Goal: Transaction & Acquisition: Download file/media

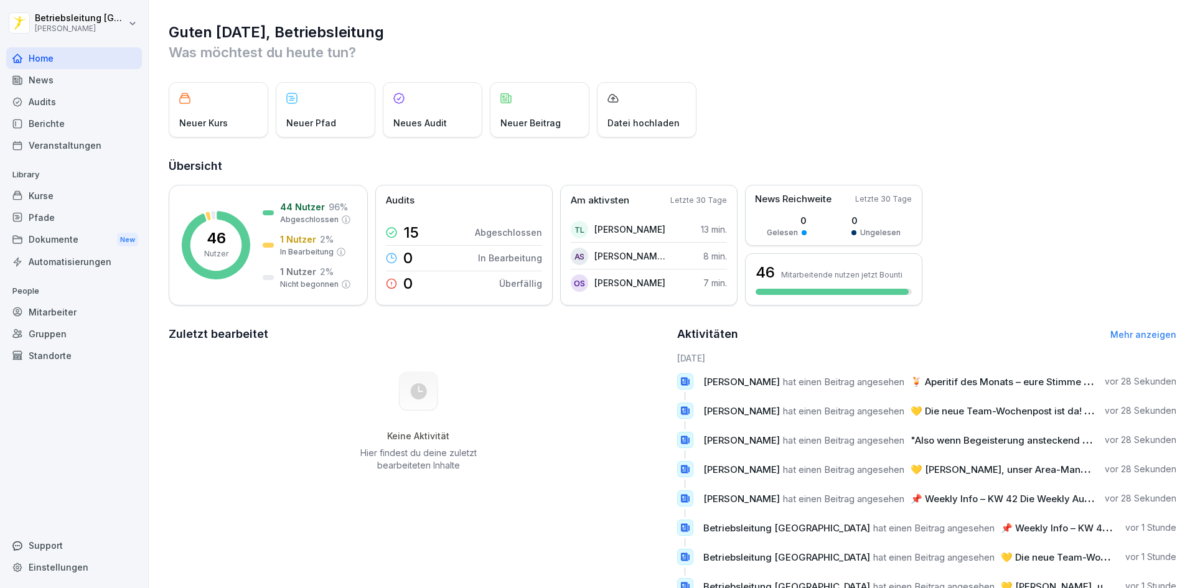
click at [67, 83] on div "News" at bounding box center [74, 80] width 136 height 22
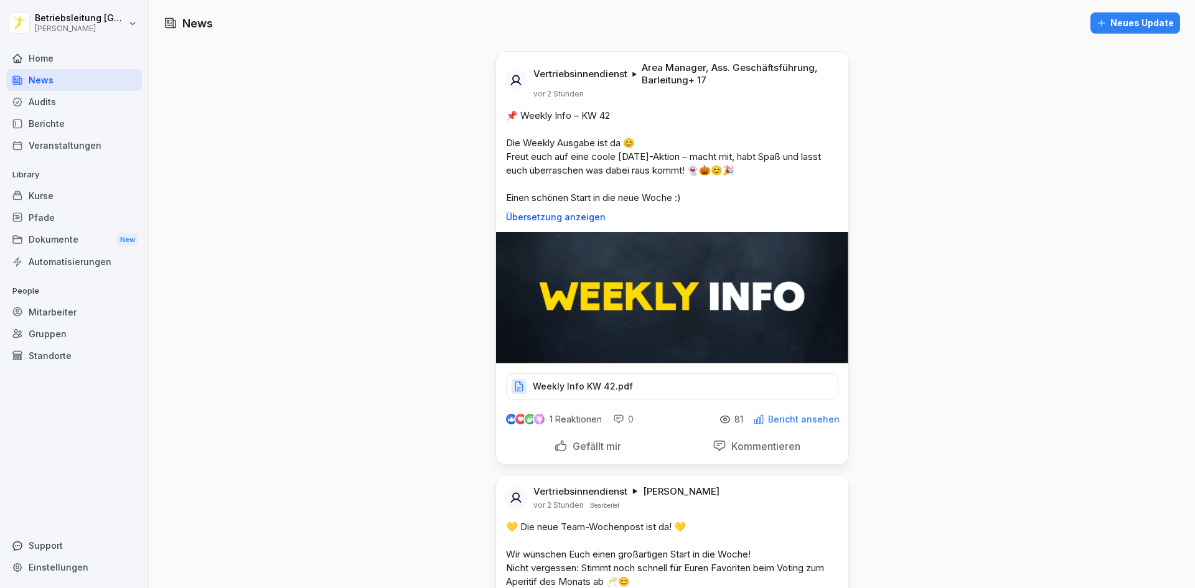
click at [584, 395] on div "Weekly Info KW 42.pdf" at bounding box center [672, 386] width 332 height 26
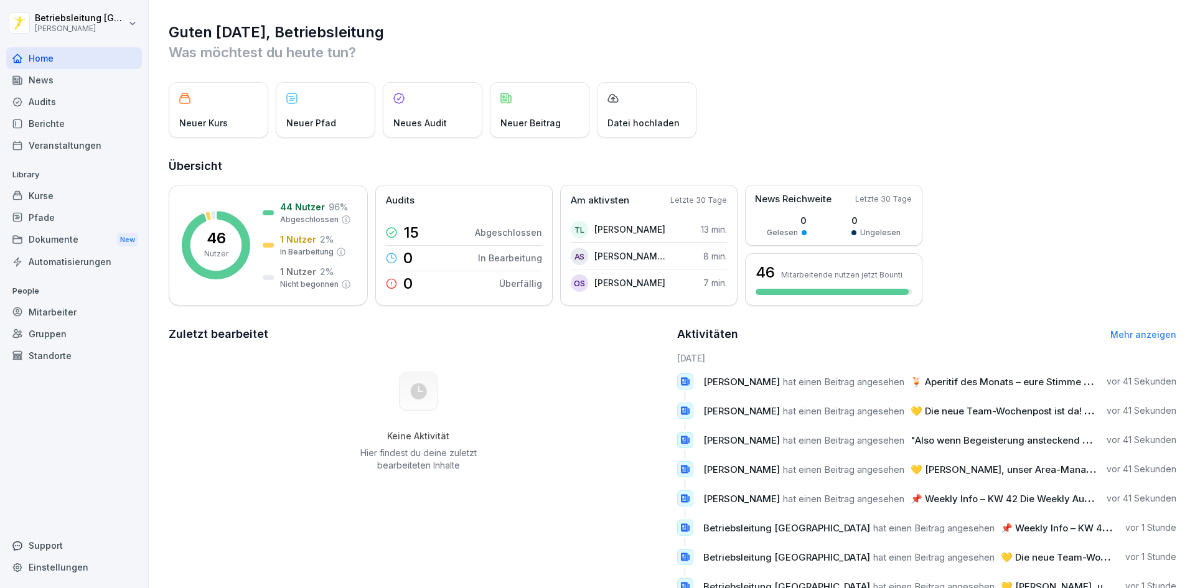
click at [27, 80] on div "News" at bounding box center [74, 80] width 136 height 22
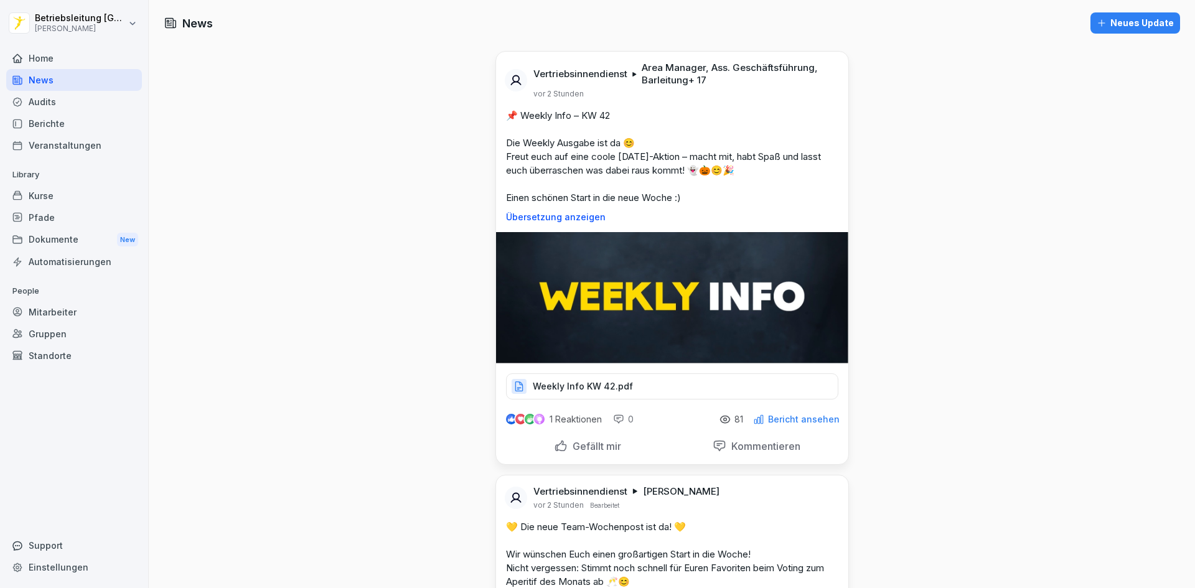
click at [647, 387] on div "Weekly Info KW 42.pdf" at bounding box center [672, 386] width 332 height 26
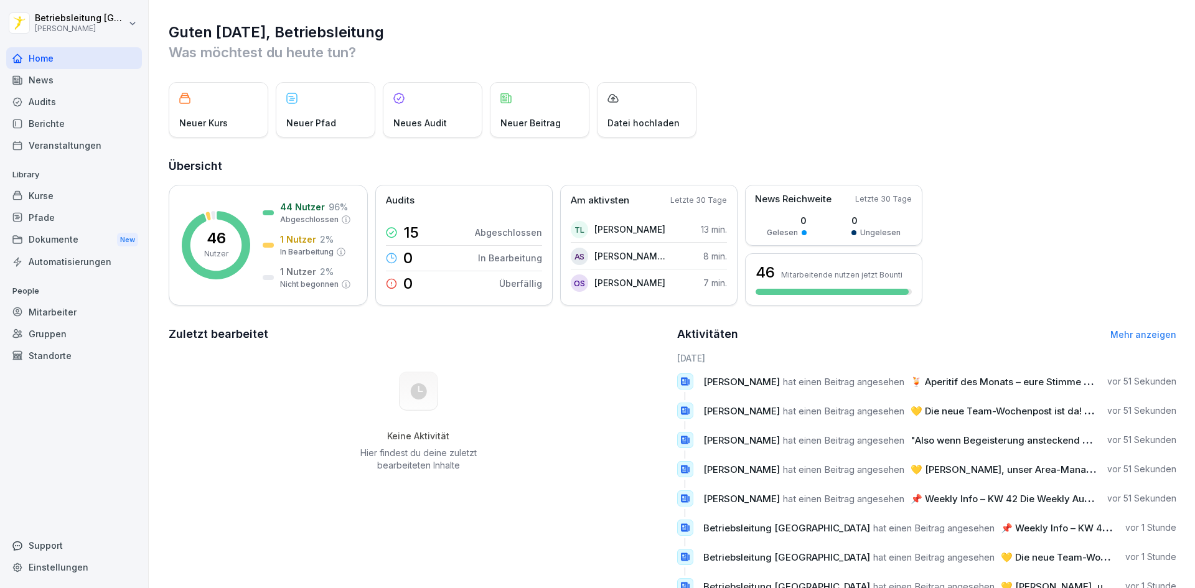
click at [77, 235] on div "Dokumente New" at bounding box center [74, 239] width 136 height 23
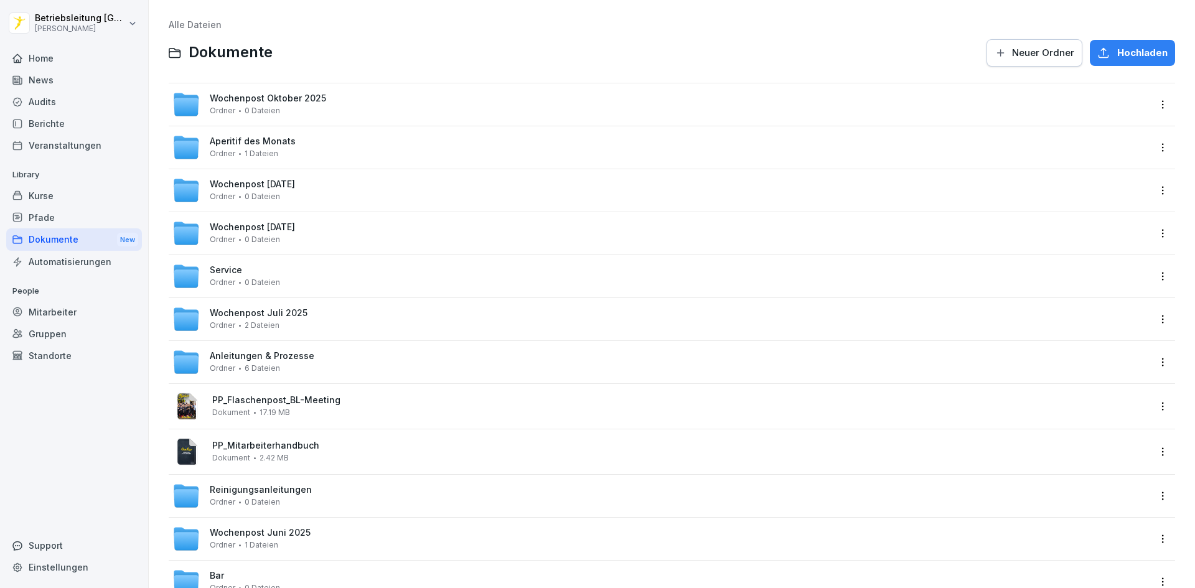
click at [284, 352] on span "Anleitungen & Prozesse" at bounding box center [262, 356] width 105 height 11
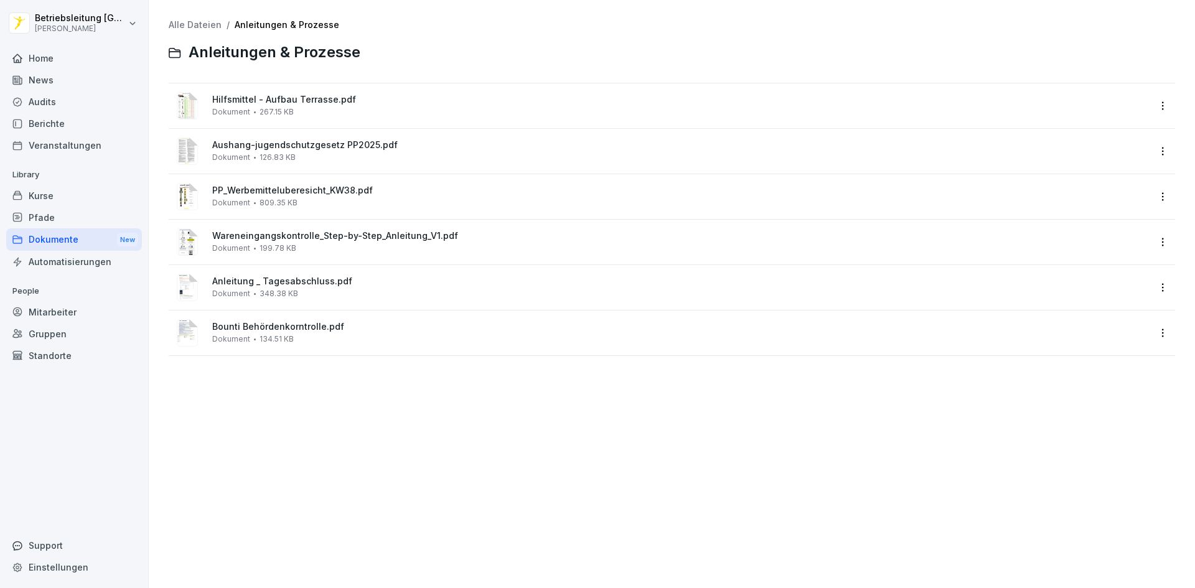
click at [101, 241] on div "Dokumente New" at bounding box center [74, 239] width 136 height 23
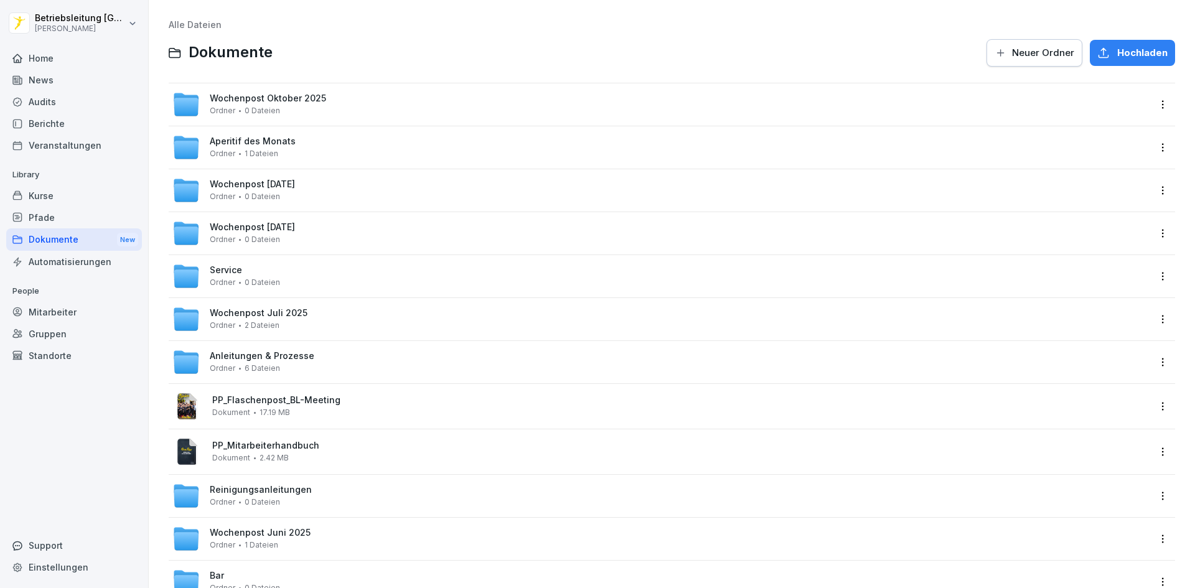
click at [266, 100] on span "Wochenpost Oktober 2025" at bounding box center [268, 98] width 116 height 11
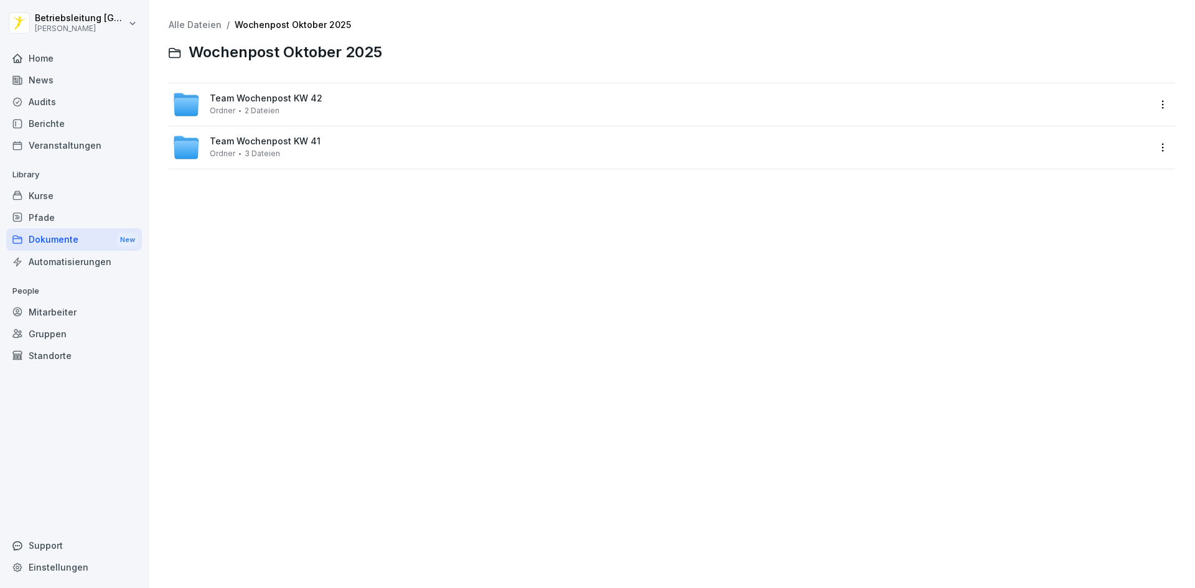
click at [255, 144] on span "Team Wochenpost KW 41" at bounding box center [265, 141] width 111 height 11
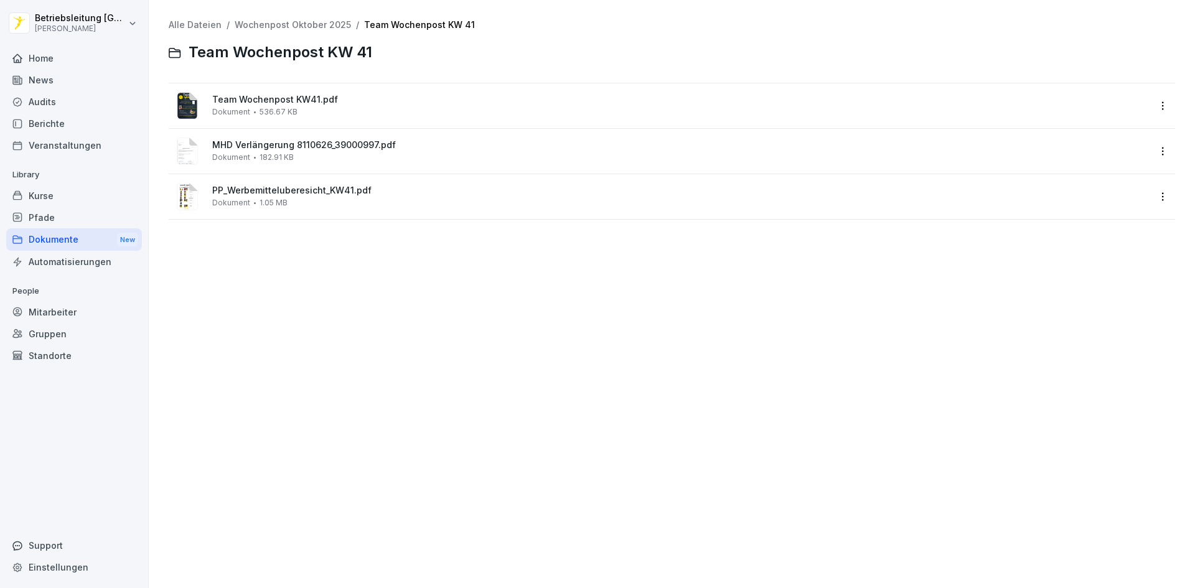
click at [337, 28] on link "Wochenpost Oktober 2025" at bounding box center [293, 24] width 116 height 11
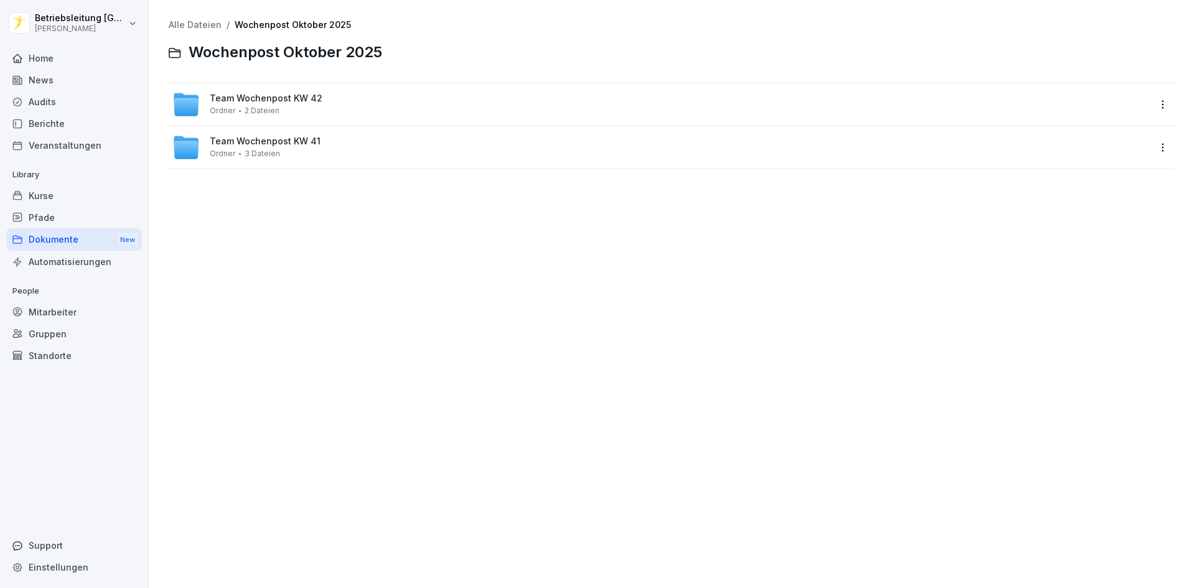
click at [256, 99] on span "Team Wochenpost KW 42" at bounding box center [266, 98] width 113 height 11
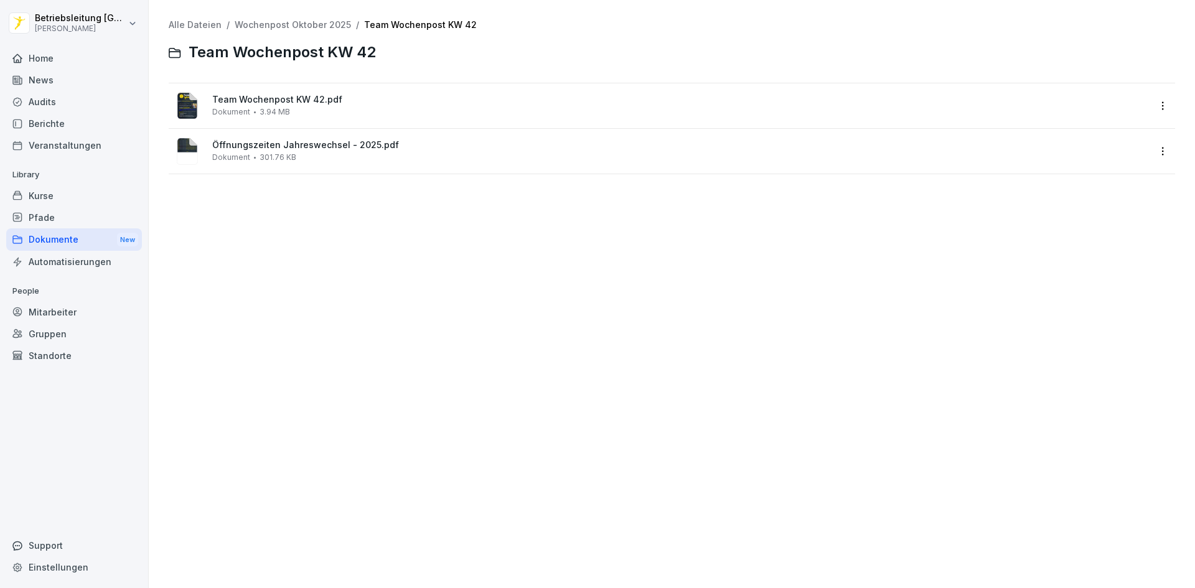
click at [199, 26] on link "Alle Dateien" at bounding box center [195, 24] width 53 height 11
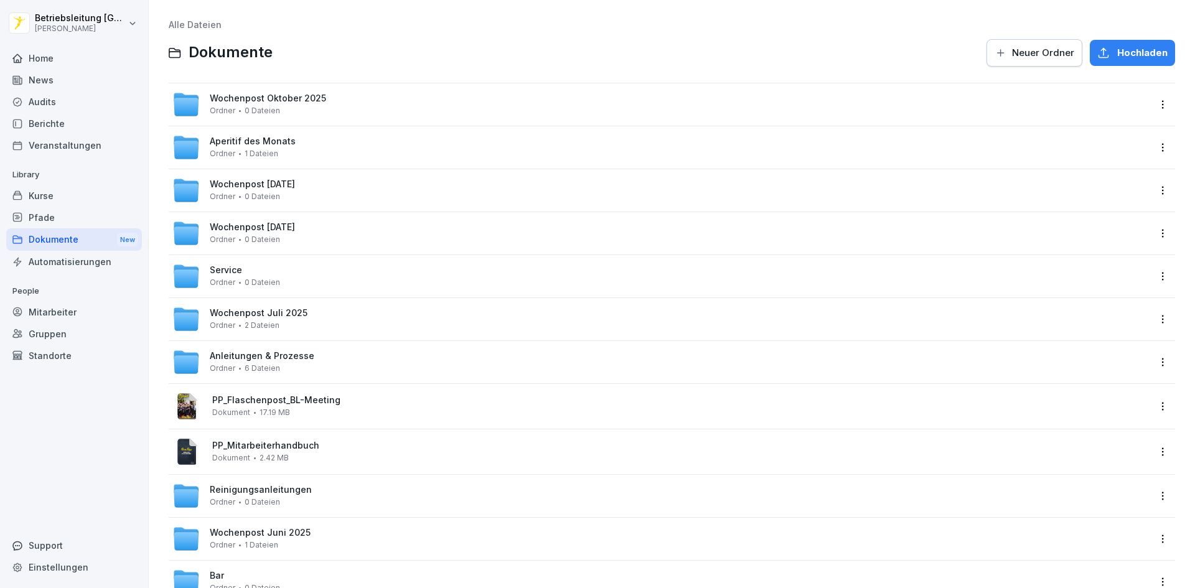
click at [341, 194] on div "Wochenpost [DATE] Ordner 0 Dateien" at bounding box center [660, 190] width 976 height 27
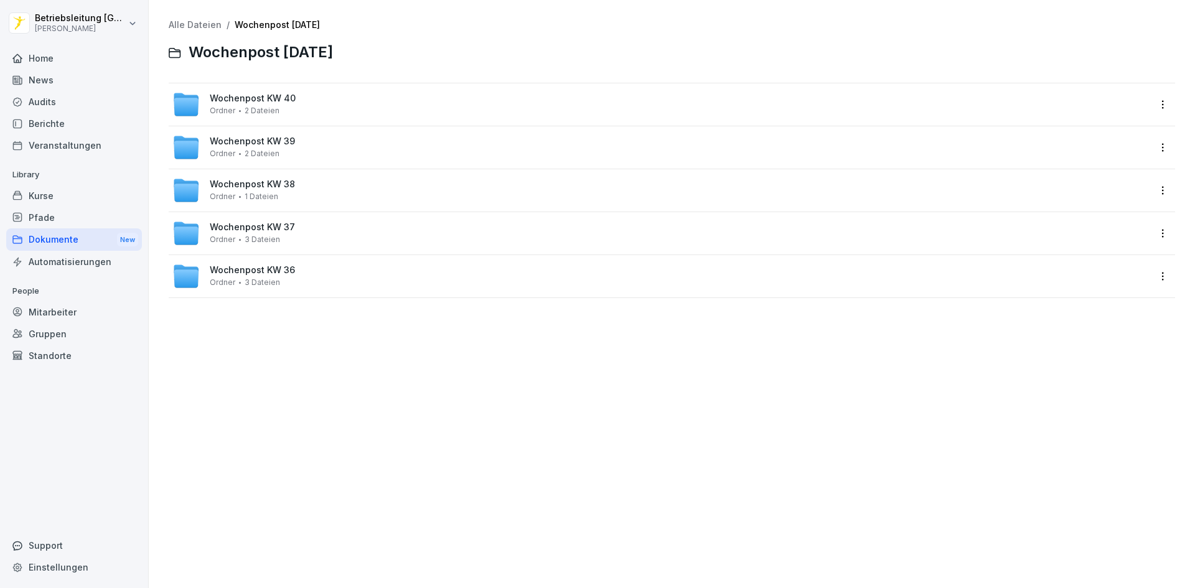
click at [277, 102] on span "Wochenpost KW 40" at bounding box center [253, 98] width 86 height 11
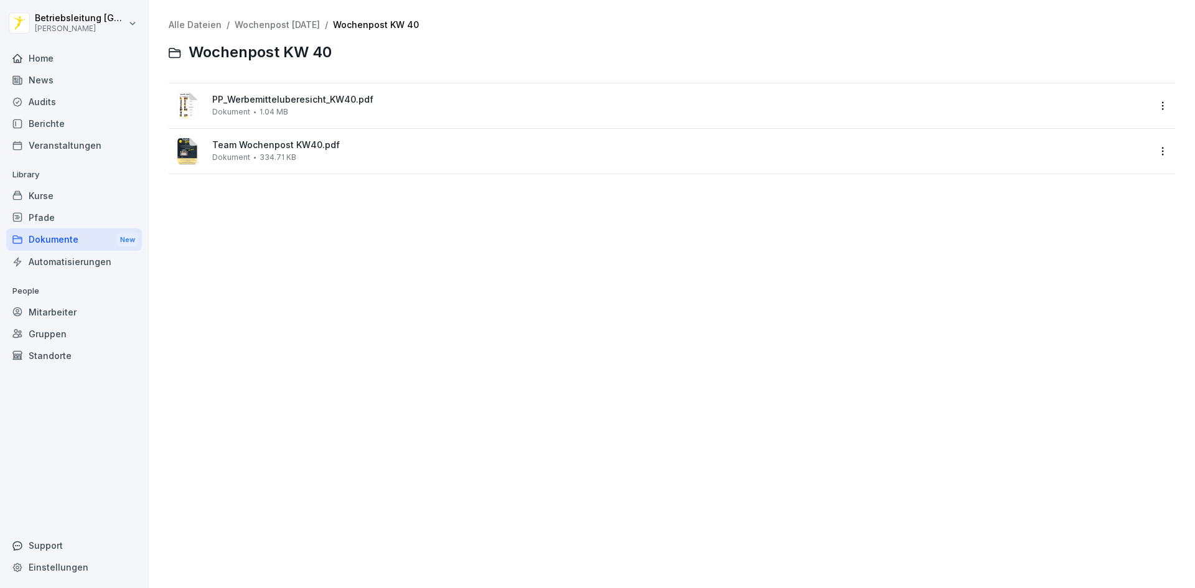
click at [182, 21] on link "Alle Dateien" at bounding box center [195, 24] width 53 height 11
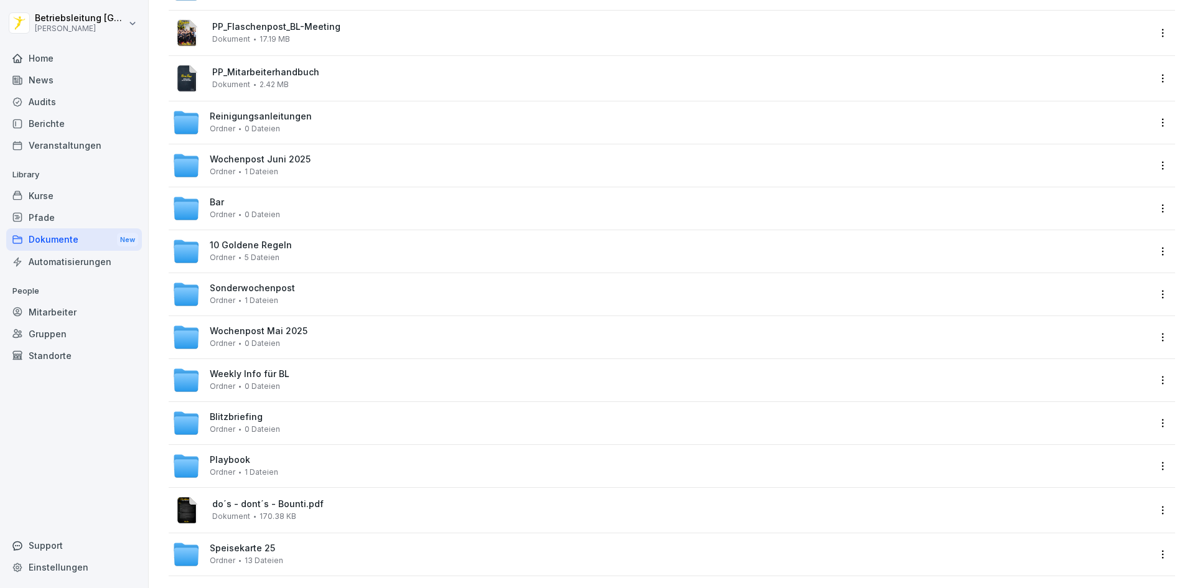
scroll to position [391, 0]
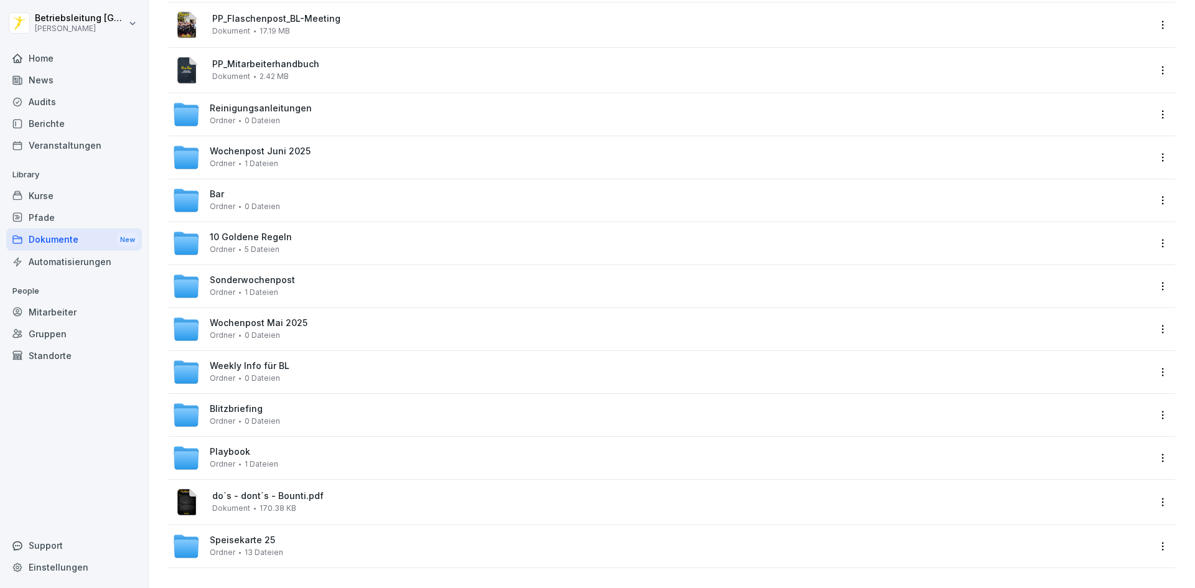
click at [230, 525] on div "Speisekarte 25 Ordner 13 Dateien" at bounding box center [672, 546] width 1006 height 42
click at [230, 535] on span "Speisekarte 25" at bounding box center [242, 540] width 65 height 11
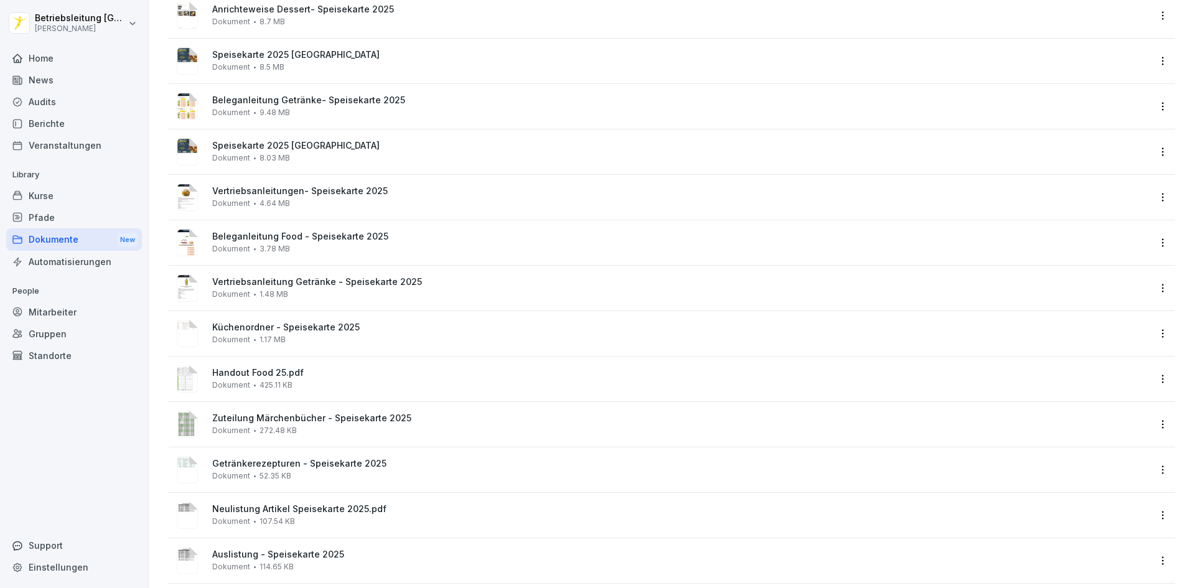
scroll to position [115, 0]
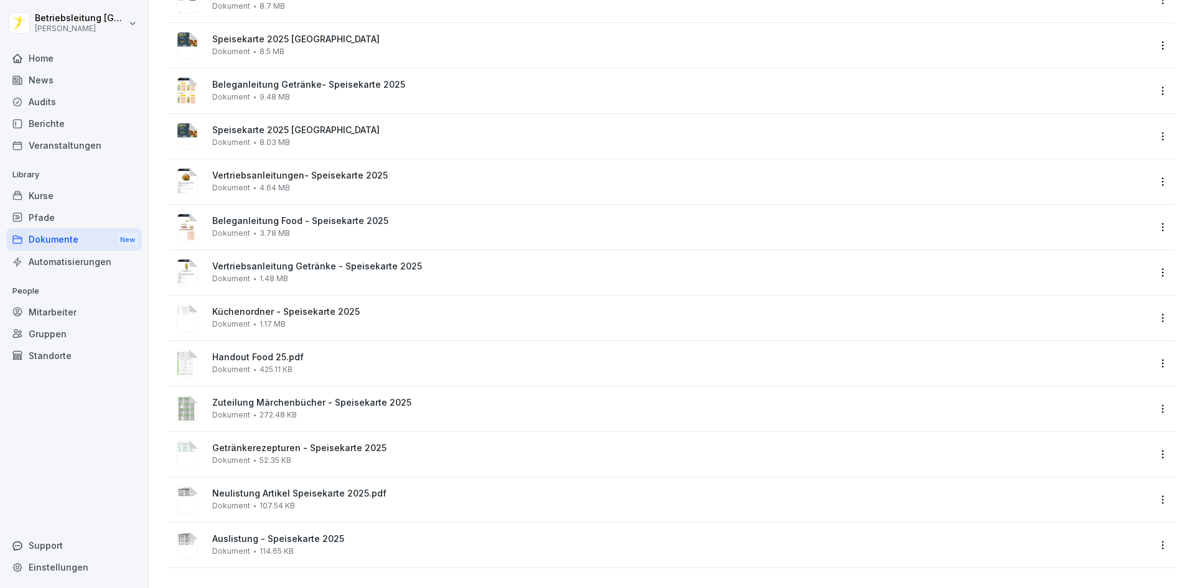
click at [70, 53] on div "Home" at bounding box center [74, 58] width 136 height 22
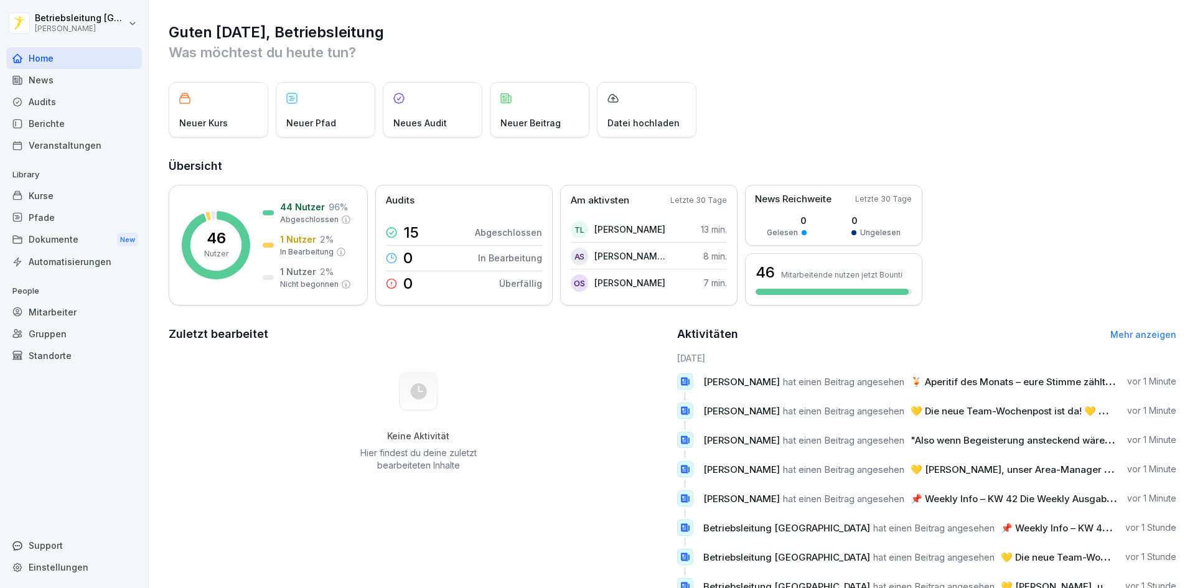
click at [44, 81] on div "News" at bounding box center [74, 80] width 136 height 22
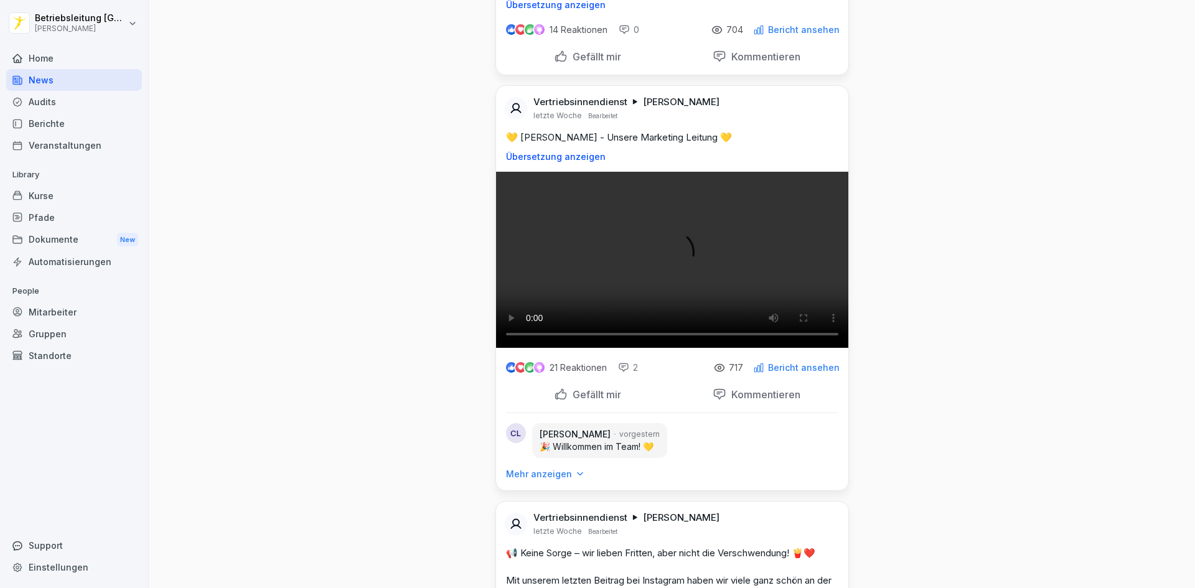
scroll to position [6534, 0]
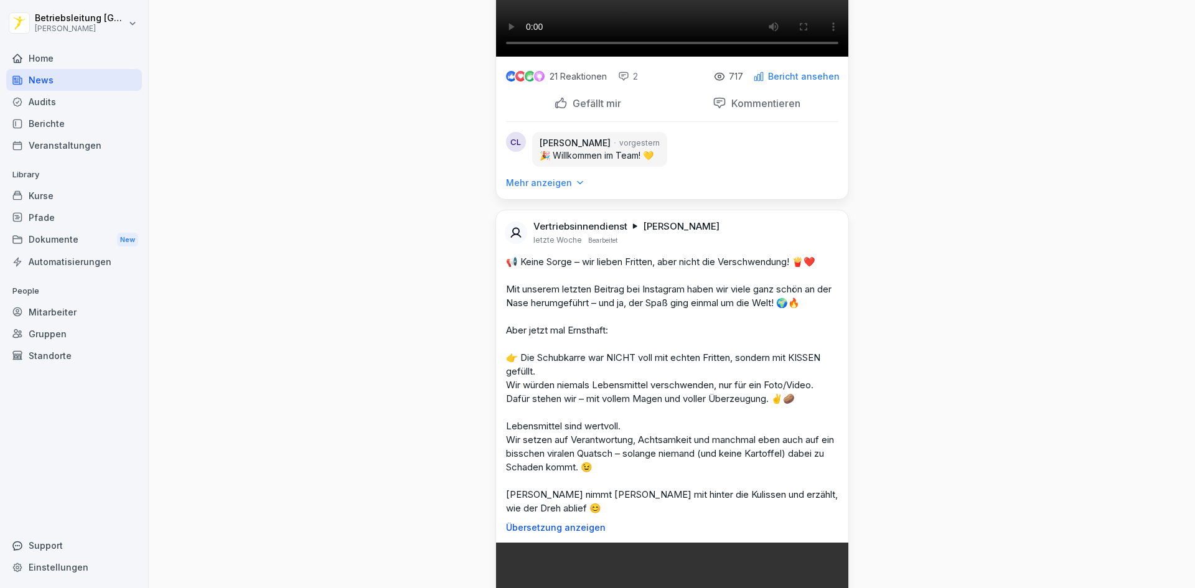
scroll to position [6970, 0]
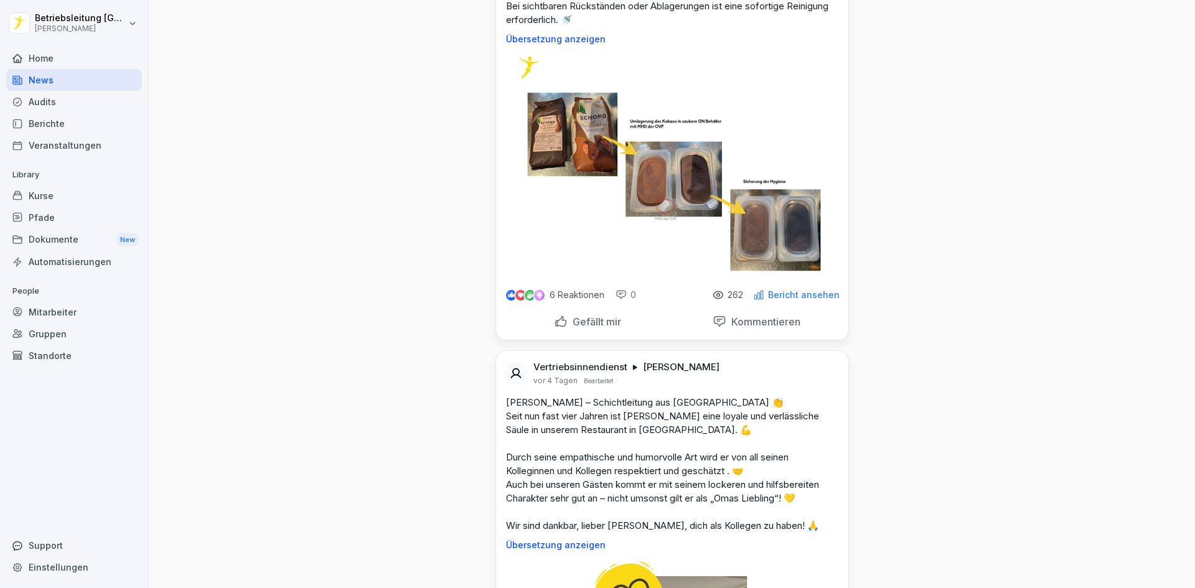
scroll to position [3734, 0]
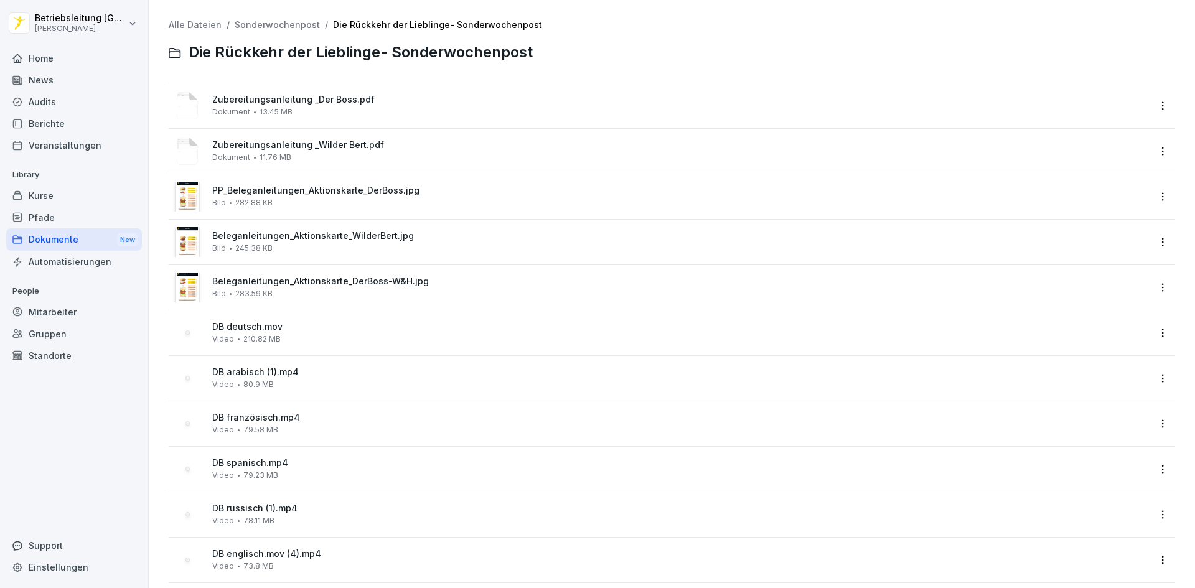
click at [330, 286] on span "Beleganleitungen_Aktionskarte_DerBoss-W&H.jpg" at bounding box center [680, 281] width 937 height 11
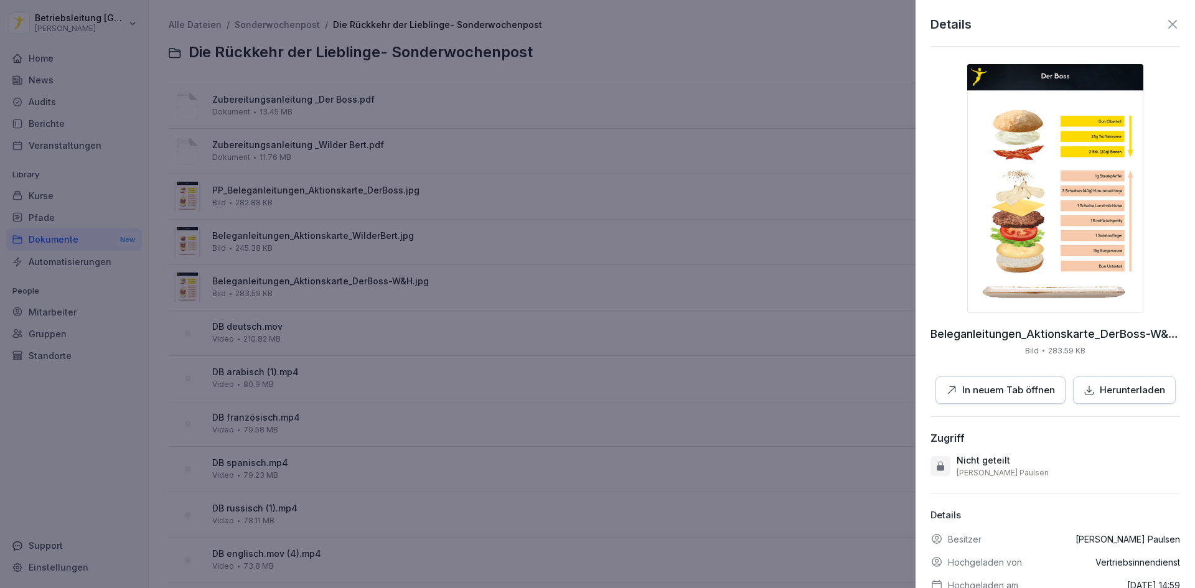
click at [1100, 396] on p "Herunterladen" at bounding box center [1132, 390] width 65 height 14
click at [392, 230] on div at bounding box center [597, 294] width 1195 height 588
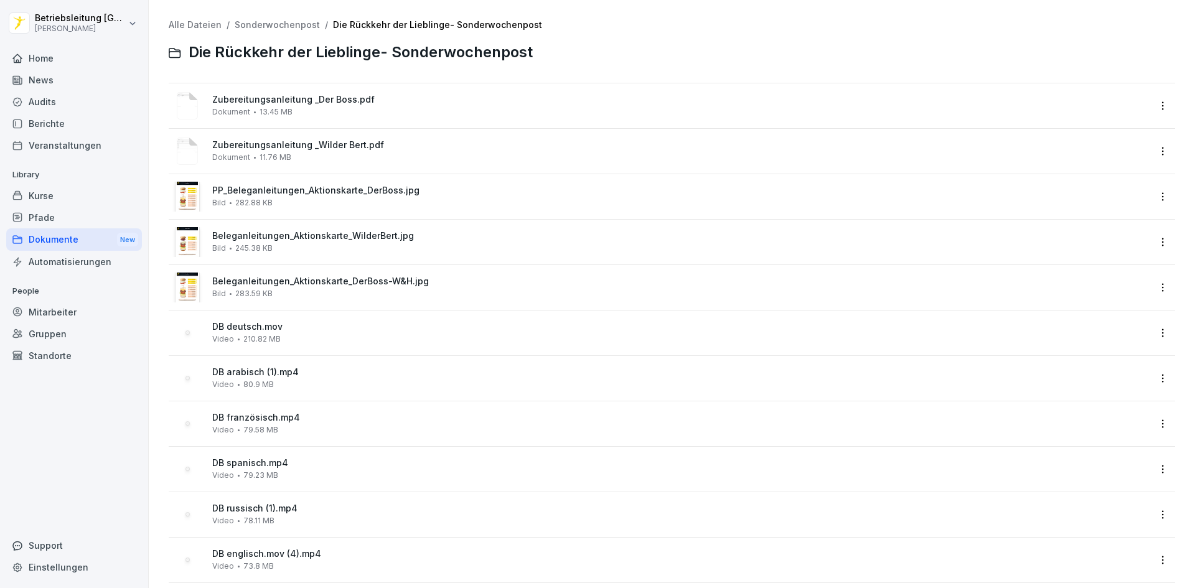
click at [375, 240] on span "Beleganleitungen_Aktionskarte_WilderBert.jpg" at bounding box center [680, 236] width 937 height 11
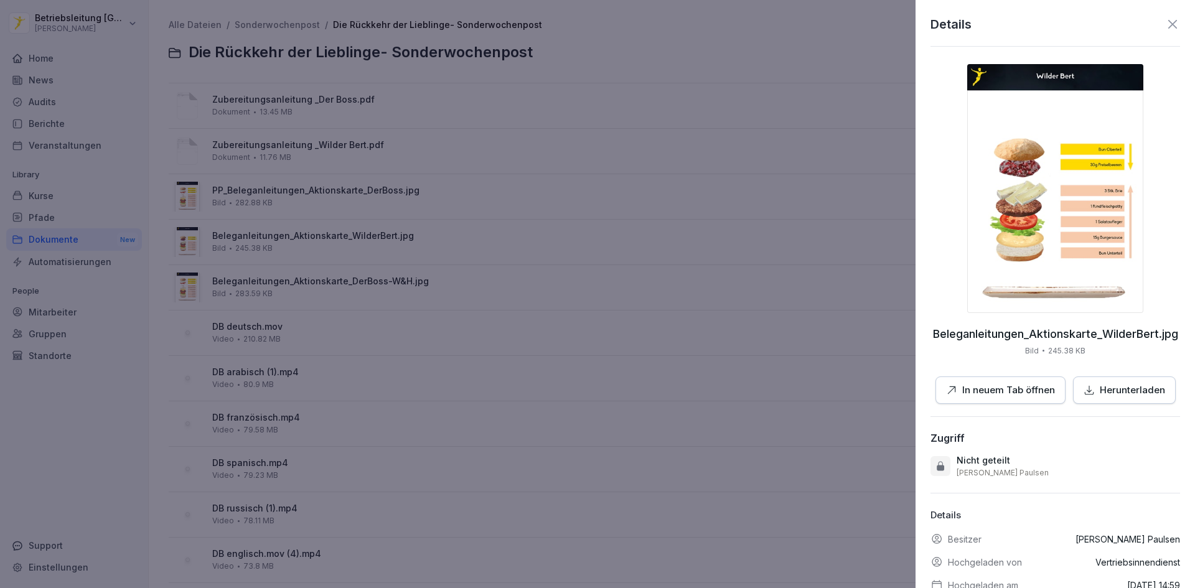
click at [1083, 390] on icon "button" at bounding box center [1088, 390] width 11 height 11
click at [370, 210] on div at bounding box center [597, 294] width 1195 height 588
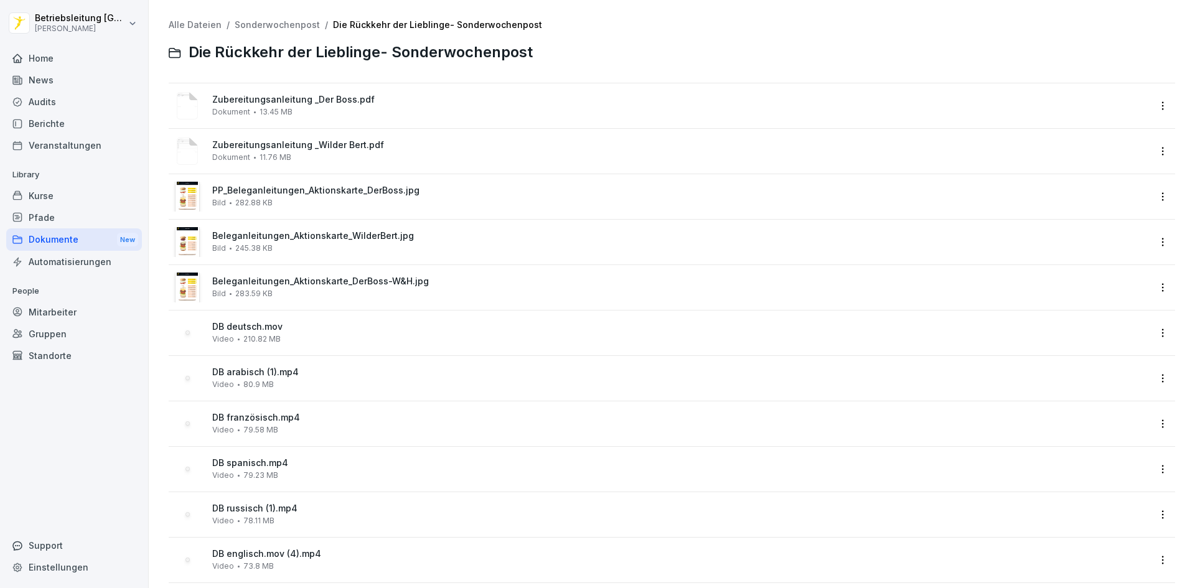
click at [383, 191] on span "PP_Beleganleitungen_Aktionskarte_DerBoss.jpg" at bounding box center [680, 190] width 937 height 11
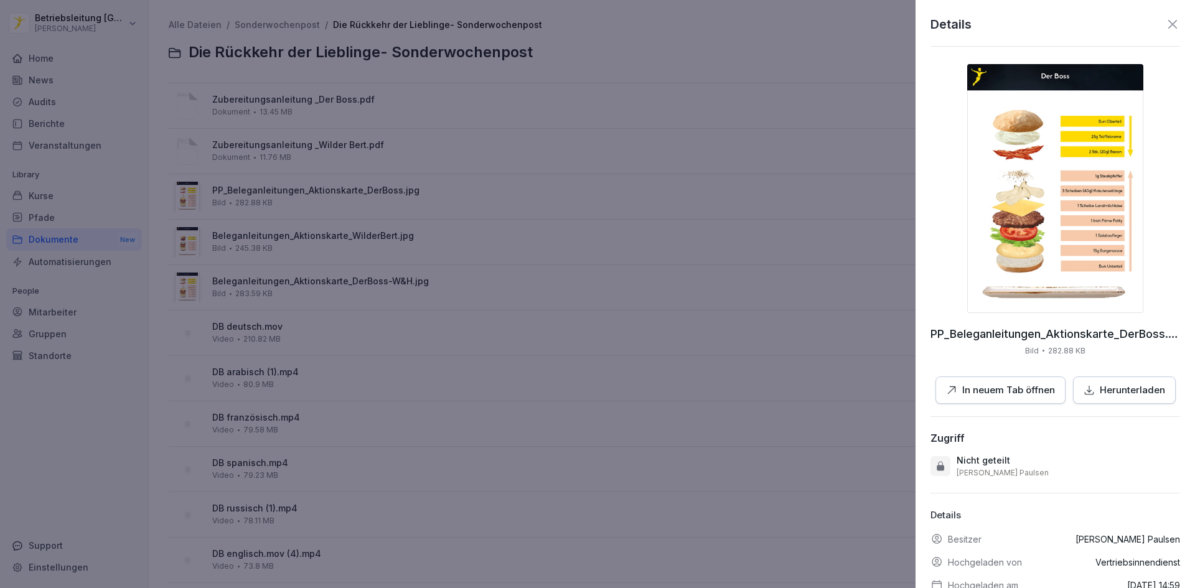
click at [1090, 398] on button "Herunterladen" at bounding box center [1124, 390] width 103 height 28
